Goal: Information Seeking & Learning: Learn about a topic

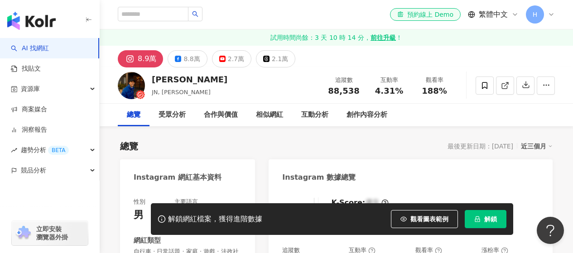
click at [486, 217] on span "解鎖" at bounding box center [490, 219] width 13 height 7
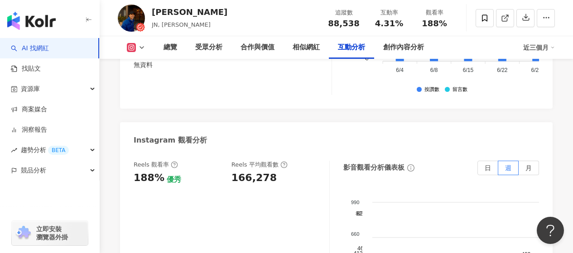
scroll to position [1811, 0]
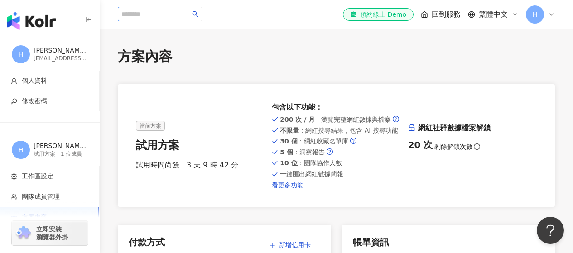
click at [180, 15] on input "search" at bounding box center [153, 14] width 71 height 14
type input "**********"
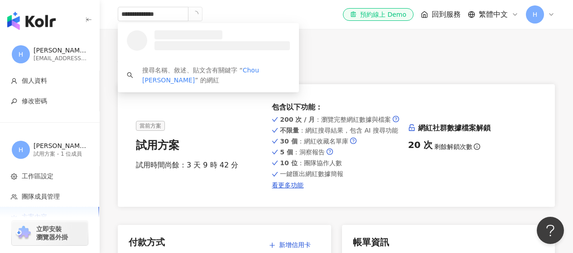
click at [199, 13] on icon "loading" at bounding box center [196, 14] width 8 height 8
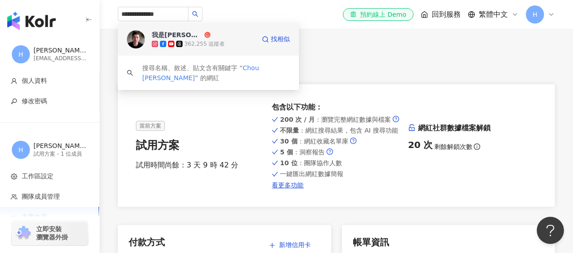
click at [144, 36] on img at bounding box center [136, 39] width 18 height 18
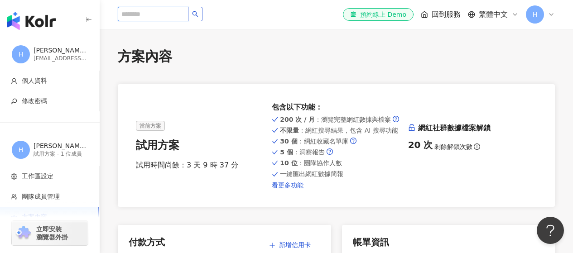
click at [181, 14] on input "search" at bounding box center [153, 14] width 71 height 14
paste input "**********"
type input "**********"
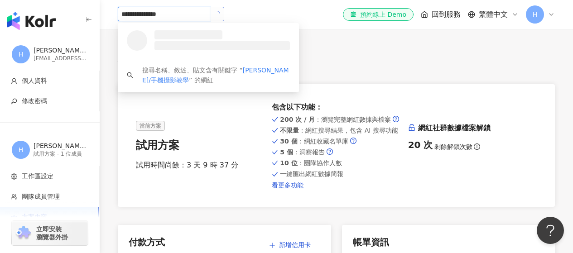
click at [217, 14] on icon "loading" at bounding box center [217, 14] width 8 height 8
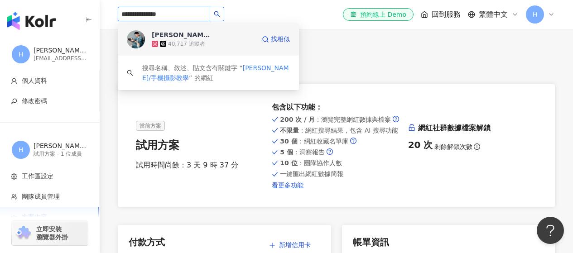
click at [188, 35] on div "韓森/人像攝影師" at bounding box center [181, 34] width 59 height 9
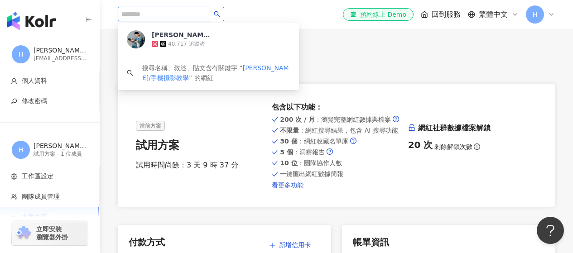
scroll to position [0, 0]
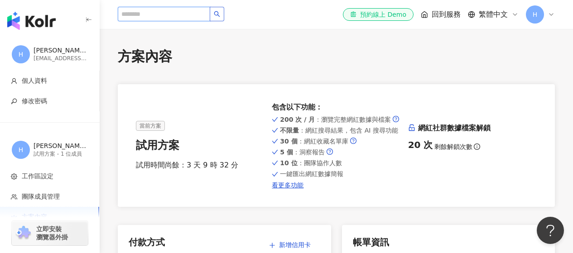
click at [173, 10] on input "search" at bounding box center [164, 14] width 92 height 14
paste input "****"
type input "****"
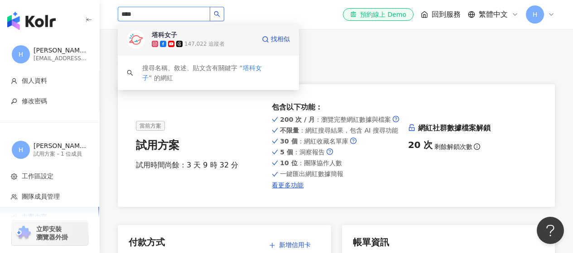
click at [141, 36] on img at bounding box center [136, 39] width 18 height 18
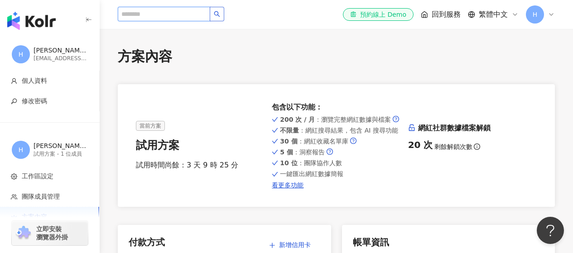
click at [182, 15] on input "search" at bounding box center [164, 14] width 92 height 14
paste input "**********"
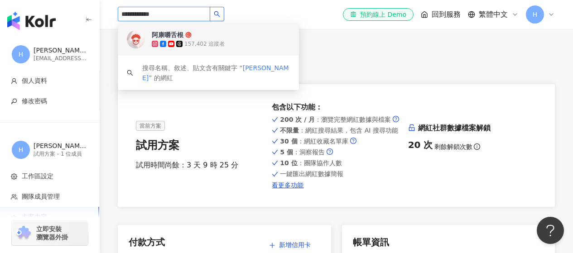
drag, startPoint x: 185, startPoint y: 13, endPoint x: 76, endPoint y: 13, distance: 109.6
paste input "search"
type input "*********"
click at [144, 42] on img at bounding box center [136, 39] width 18 height 18
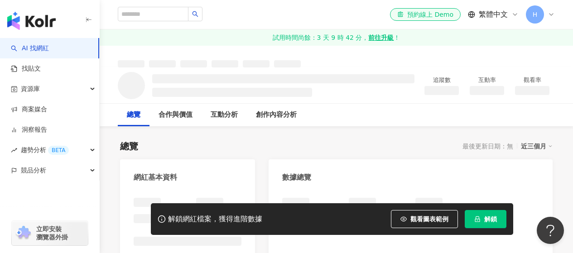
click at [484, 216] on span "解鎖" at bounding box center [490, 219] width 13 height 7
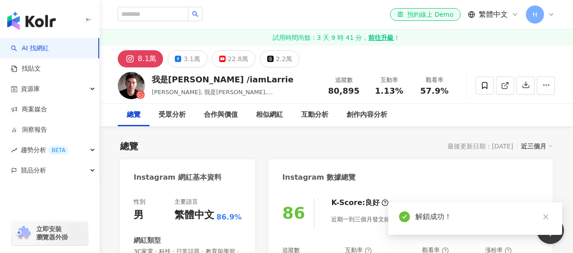
click at [342, 142] on div "總覽 最後更新日期：2025/9/4 近三個月" at bounding box center [336, 146] width 432 height 13
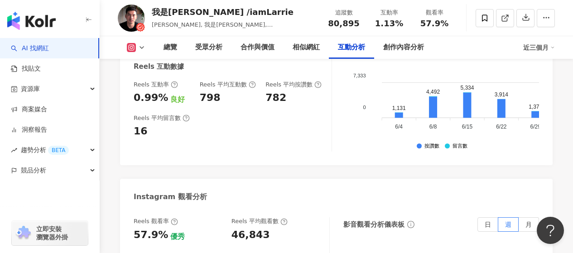
scroll to position [2083, 0]
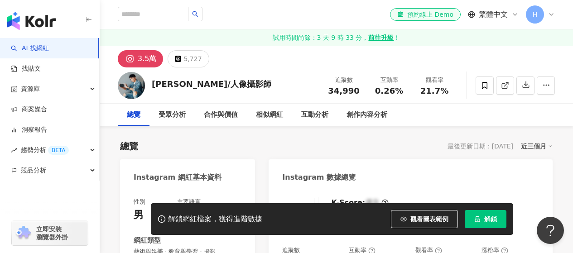
scroll to position [770, 0]
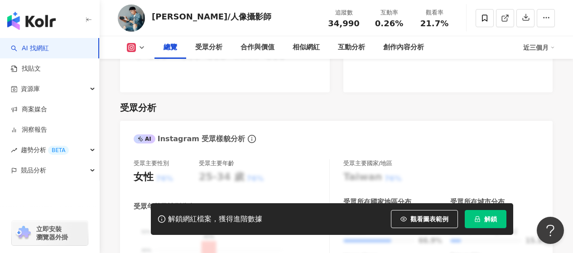
click at [480, 219] on icon "lock" at bounding box center [477, 219] width 6 height 6
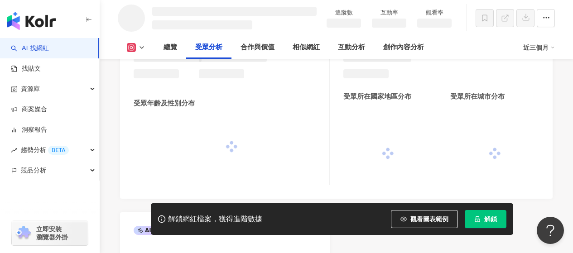
scroll to position [728, 0]
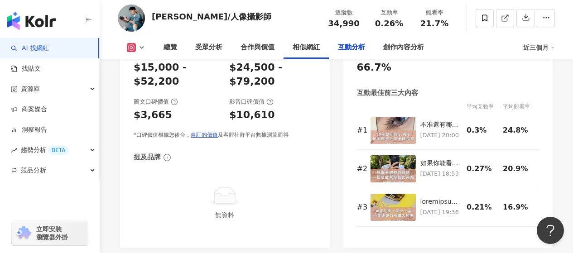
scroll to position [2063, 0]
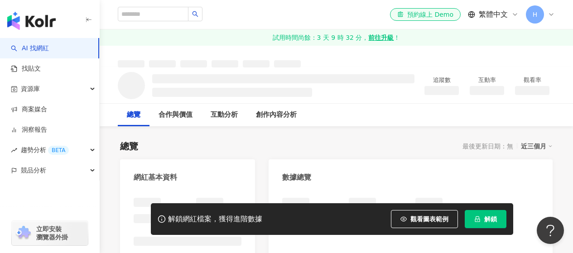
click at [419, 91] on div "追蹤數" at bounding box center [441, 86] width 45 height 20
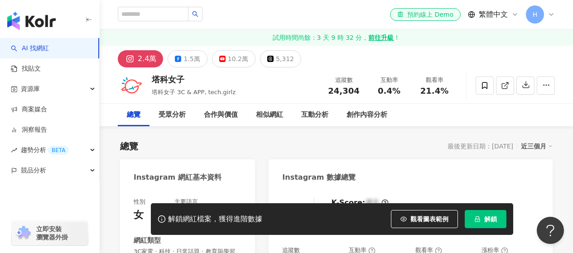
click at [340, 92] on div "24,304" at bounding box center [343, 90] width 34 height 9
drag, startPoint x: 357, startPoint y: 91, endPoint x: 365, endPoint y: 92, distance: 7.7
click at [365, 92] on div "追蹤數 24,304" at bounding box center [343, 85] width 45 height 19
click at [487, 216] on span "解鎖" at bounding box center [490, 219] width 13 height 7
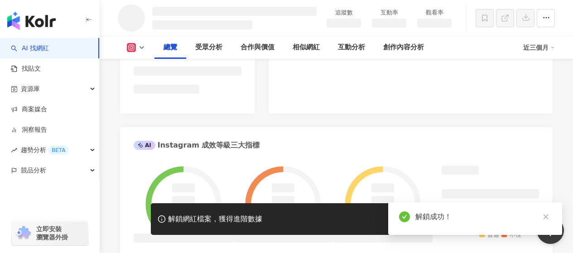
scroll to position [296, 0]
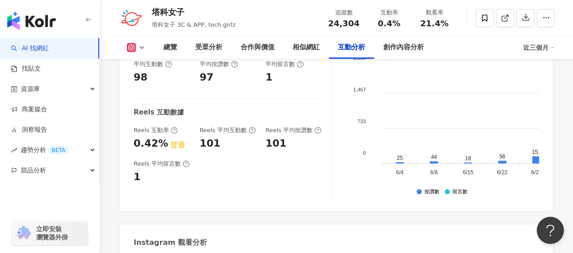
scroll to position [1955, 0]
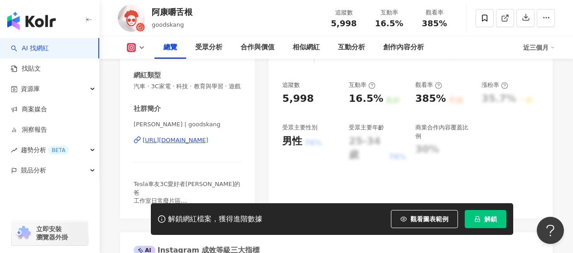
scroll to position [181, 0]
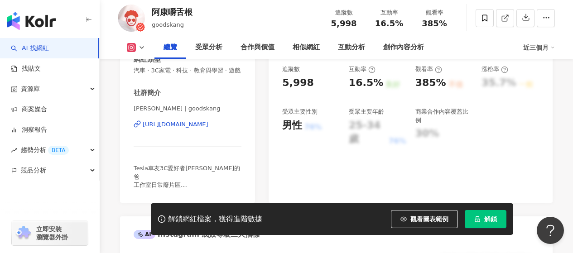
click at [180, 129] on div "https://www.instagram.com/goodskang/" at bounding box center [176, 124] width 66 height 8
click at [486, 218] on span "解鎖" at bounding box center [490, 219] width 13 height 7
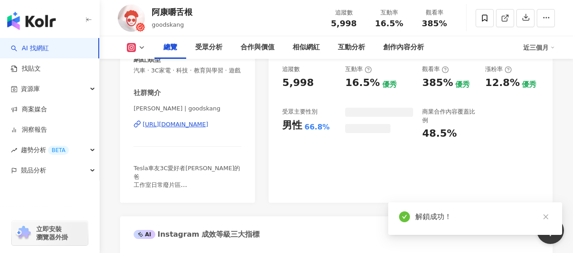
click at [338, 160] on div "85 K-Score : 良好 近期一到三個月發文頻率正常，且漲粉率與互動率高。 查看說明 追蹤數 5,998 互動率 16.5% 優秀 觀看率 385% 優…" at bounding box center [411, 105] width 284 height 195
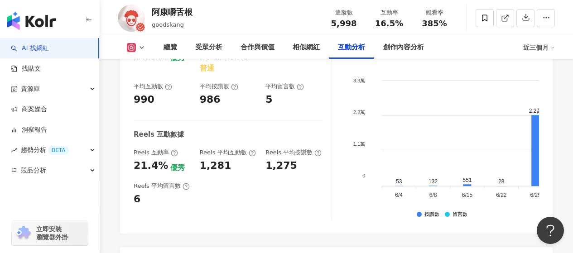
scroll to position [2083, 0]
